Goal: Task Accomplishment & Management: Use online tool/utility

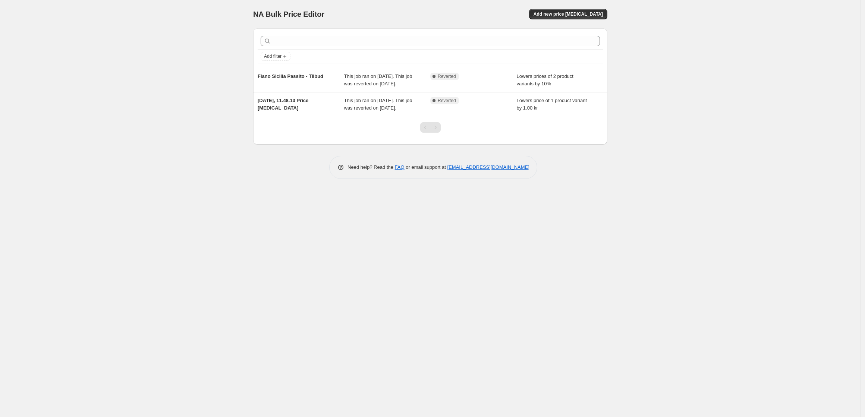
click at [103, 144] on div "NA Bulk Price Editor. This page is ready NA Bulk Price Editor Add new price [ME…" at bounding box center [430, 208] width 860 height 417
click at [270, 17] on span "NA Bulk Price Editor" at bounding box center [288, 14] width 71 height 8
copy div "NA Bulk Price Editor Add new price [MEDICAL_DATA]"
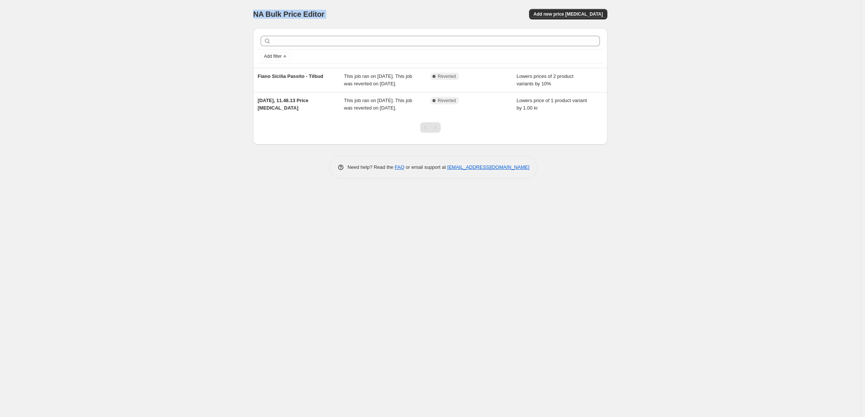
click at [152, 76] on div "NA Bulk Price Editor. This page is ready NA Bulk Price Editor Add new price [ME…" at bounding box center [430, 208] width 860 height 417
